Goal: Task Accomplishment & Management: Manage account settings

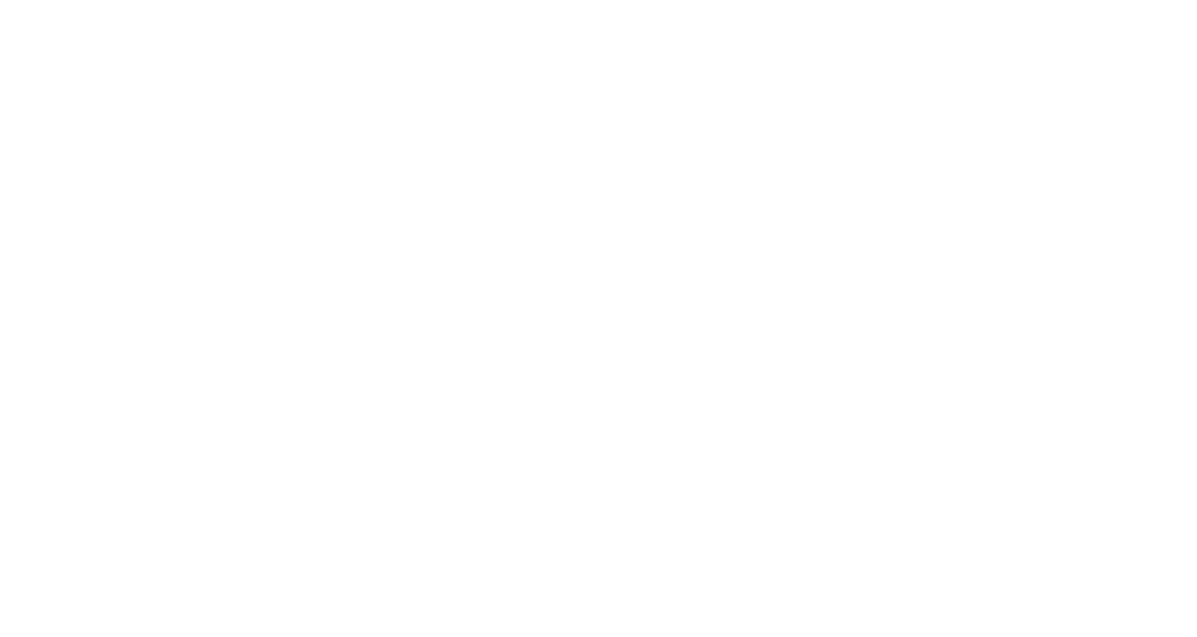
type input "**********"
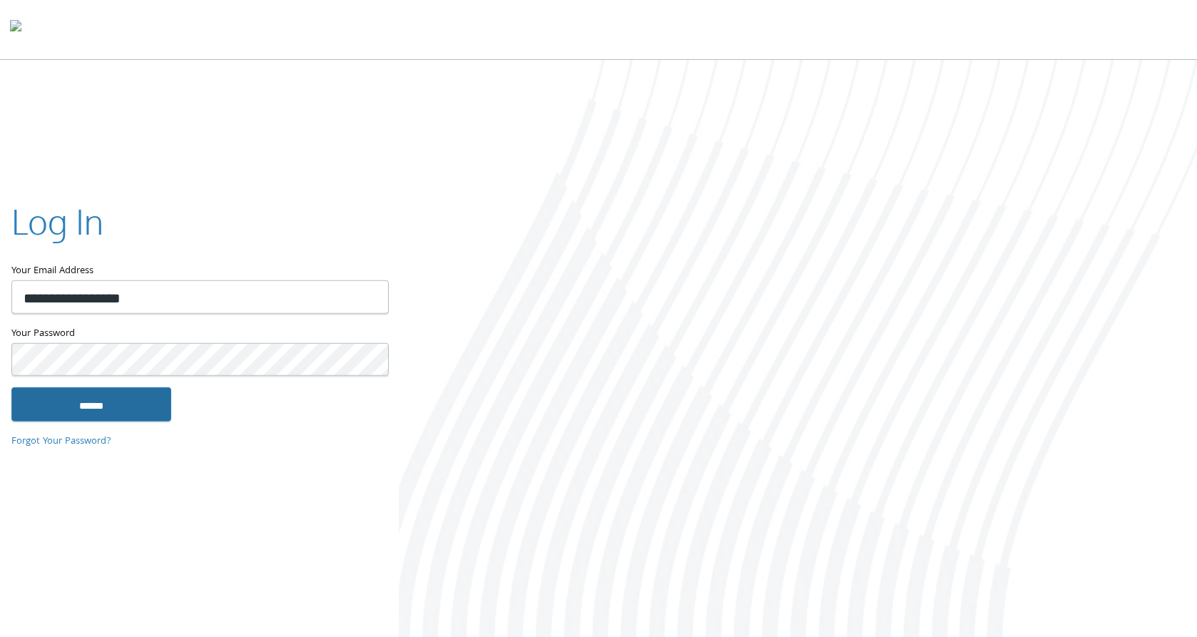
click at [97, 406] on input "******" at bounding box center [91, 404] width 160 height 34
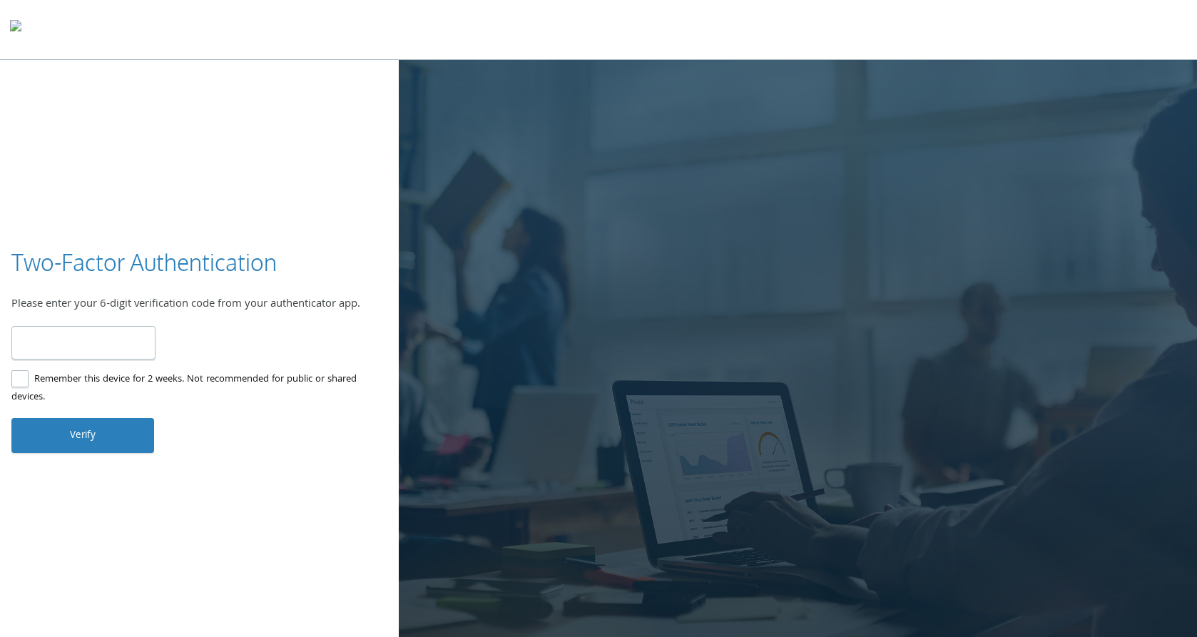
type input "******"
